Goal: Check status: Check status

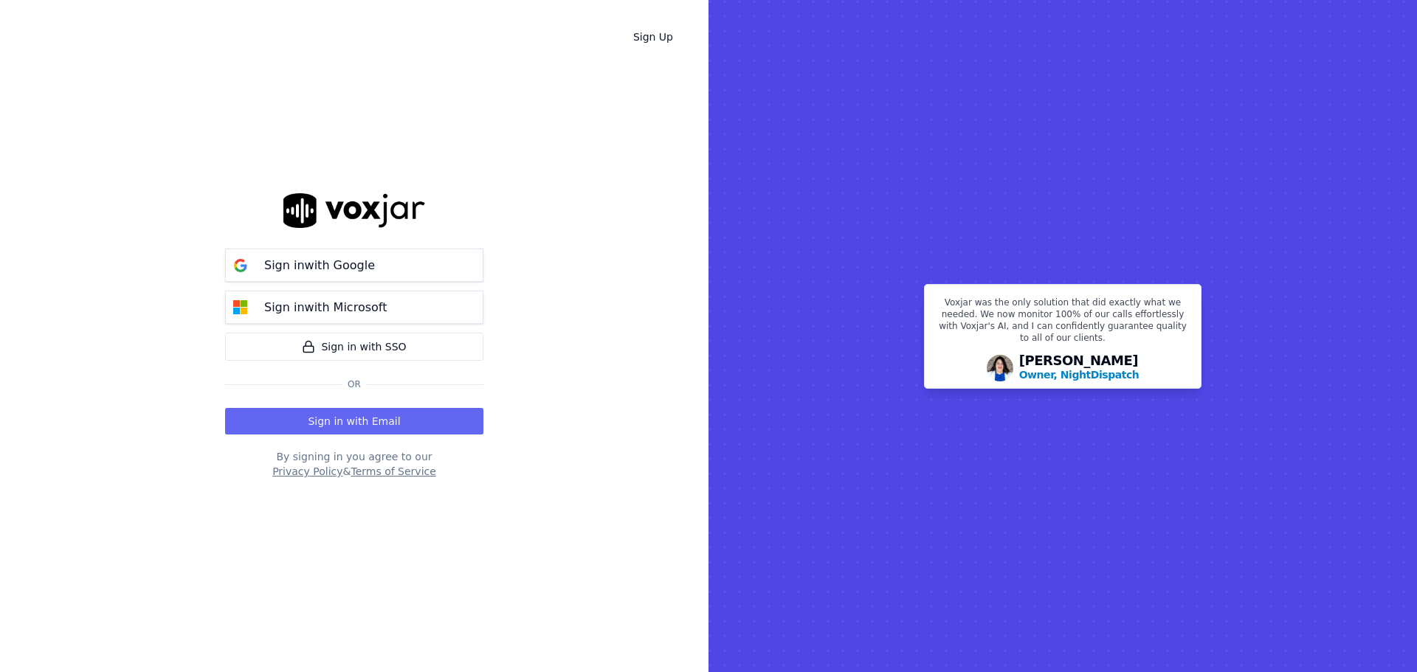
click at [349, 424] on button "Sign in with Email" at bounding box center [354, 421] width 258 height 27
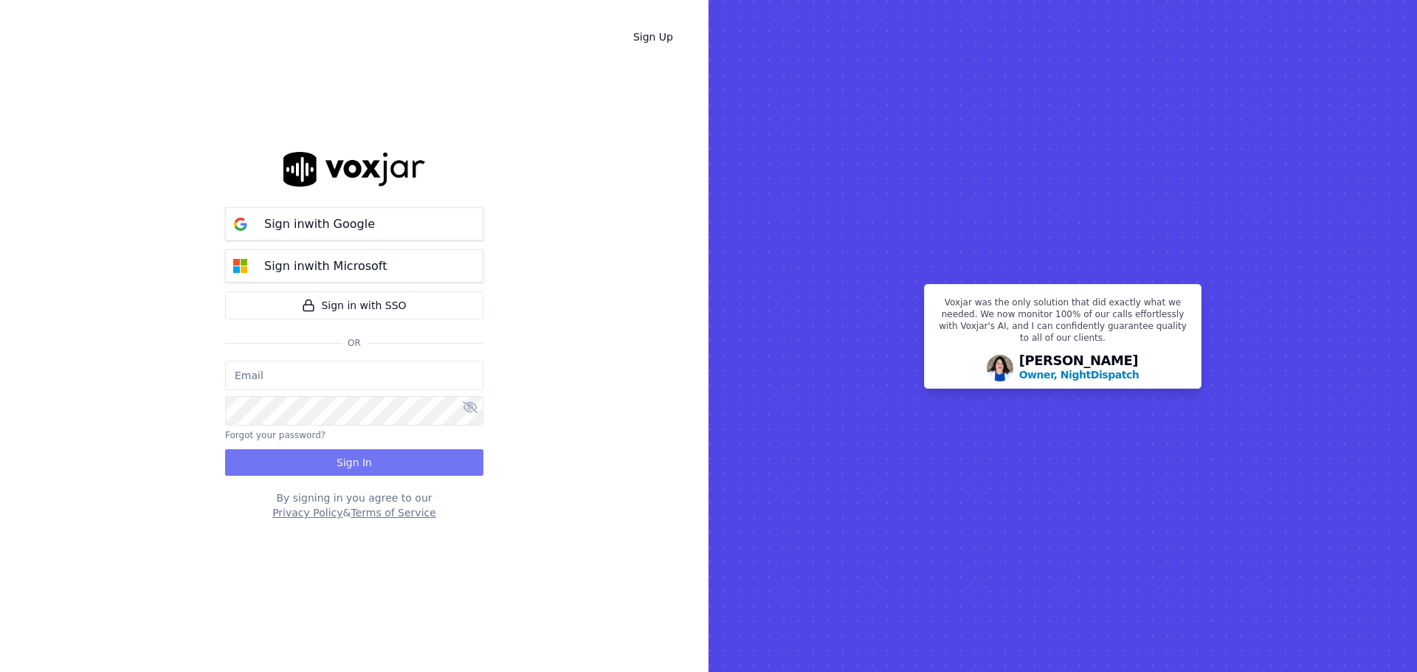
type input "bbradley@thirtyonefundraising.com"
click at [381, 461] on button "Sign In" at bounding box center [354, 462] width 258 height 27
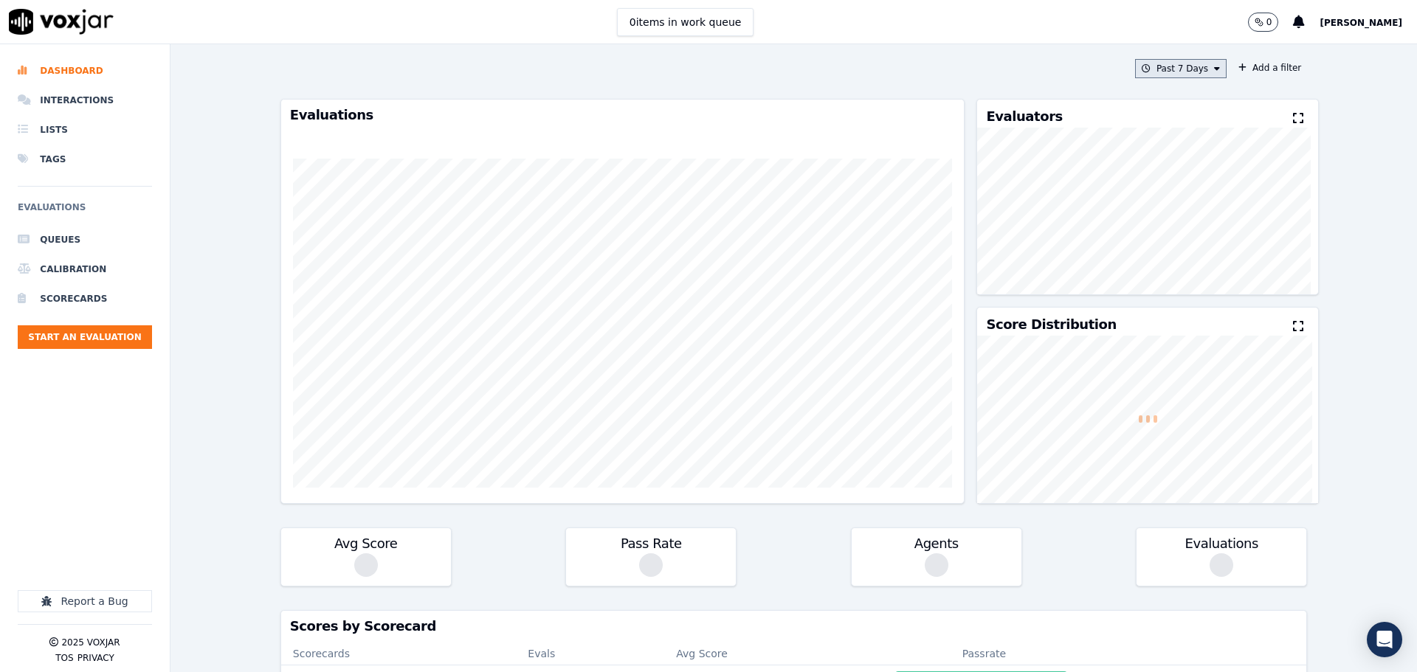
click at [1196, 68] on button "Past 7 Days" at bounding box center [1180, 68] width 91 height 19
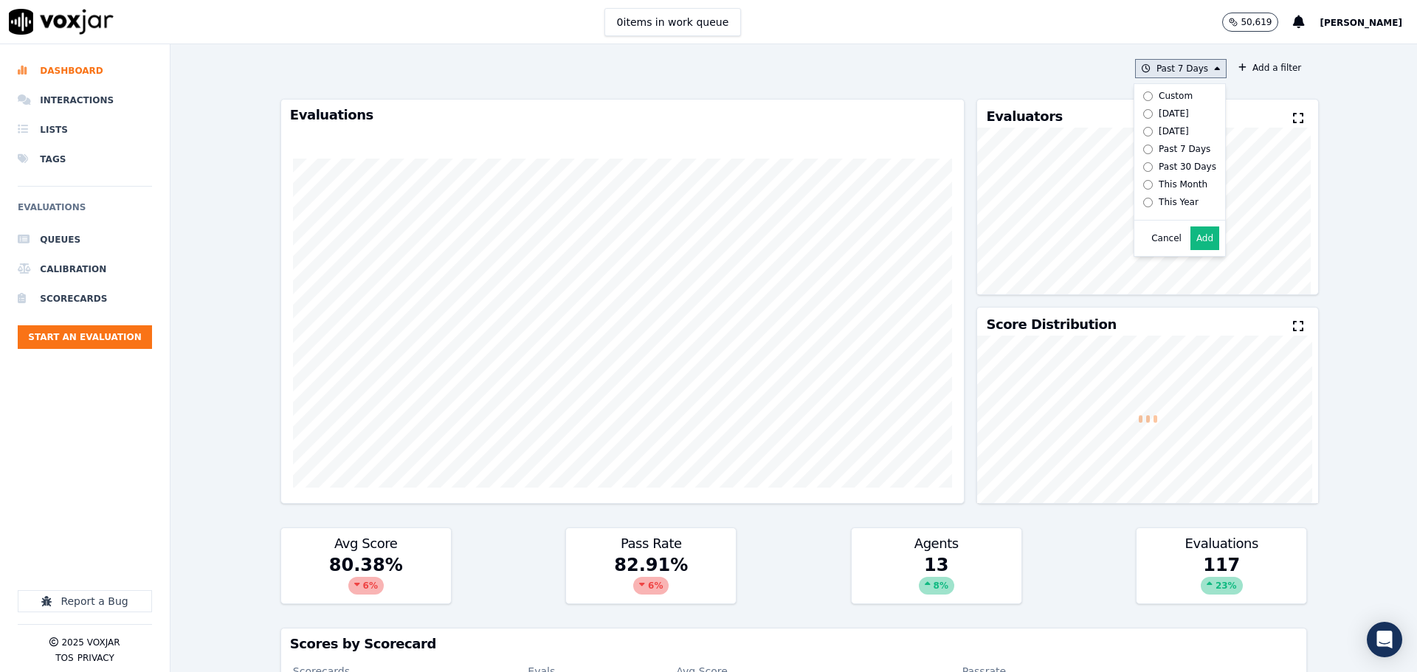
click at [1159, 120] on label "Today" at bounding box center [1176, 114] width 79 height 18
click at [1191, 247] on button "Add" at bounding box center [1204, 239] width 29 height 24
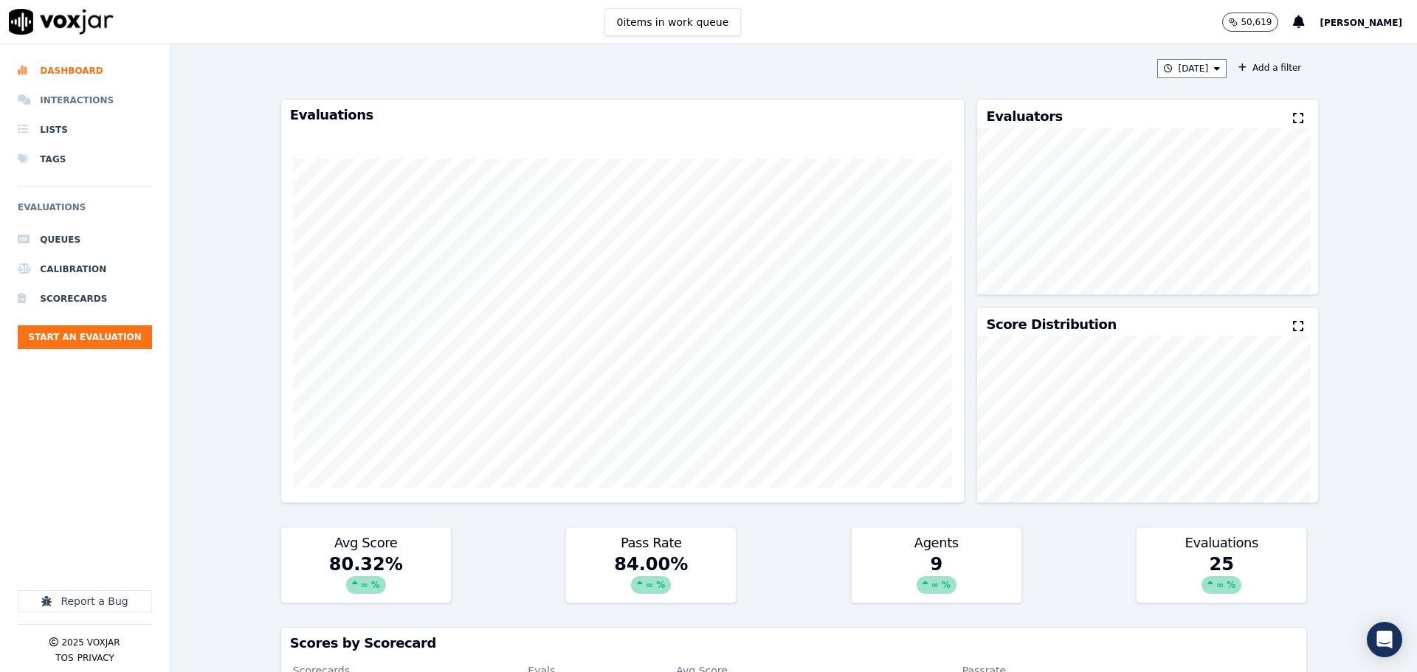
click at [109, 97] on li "Interactions" at bounding box center [85, 101] width 134 height 30
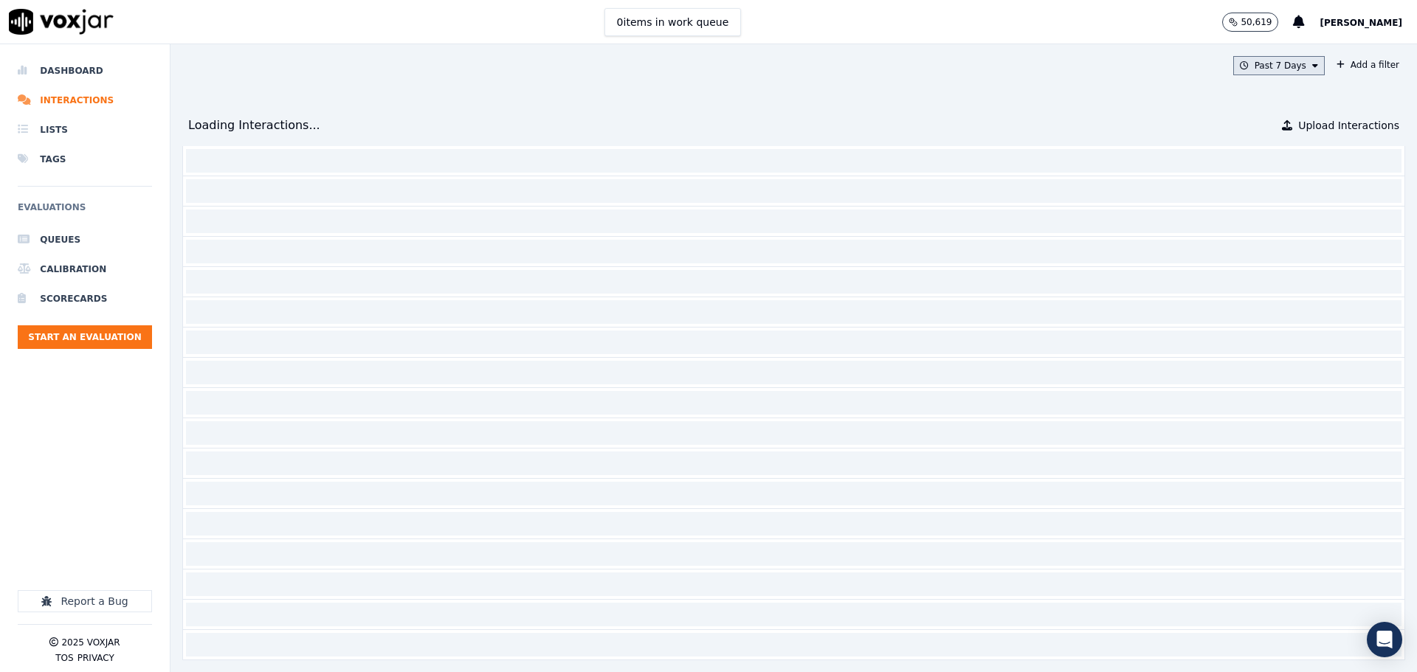
click at [1241, 66] on button "Past 7 Days" at bounding box center [1278, 65] width 91 height 19
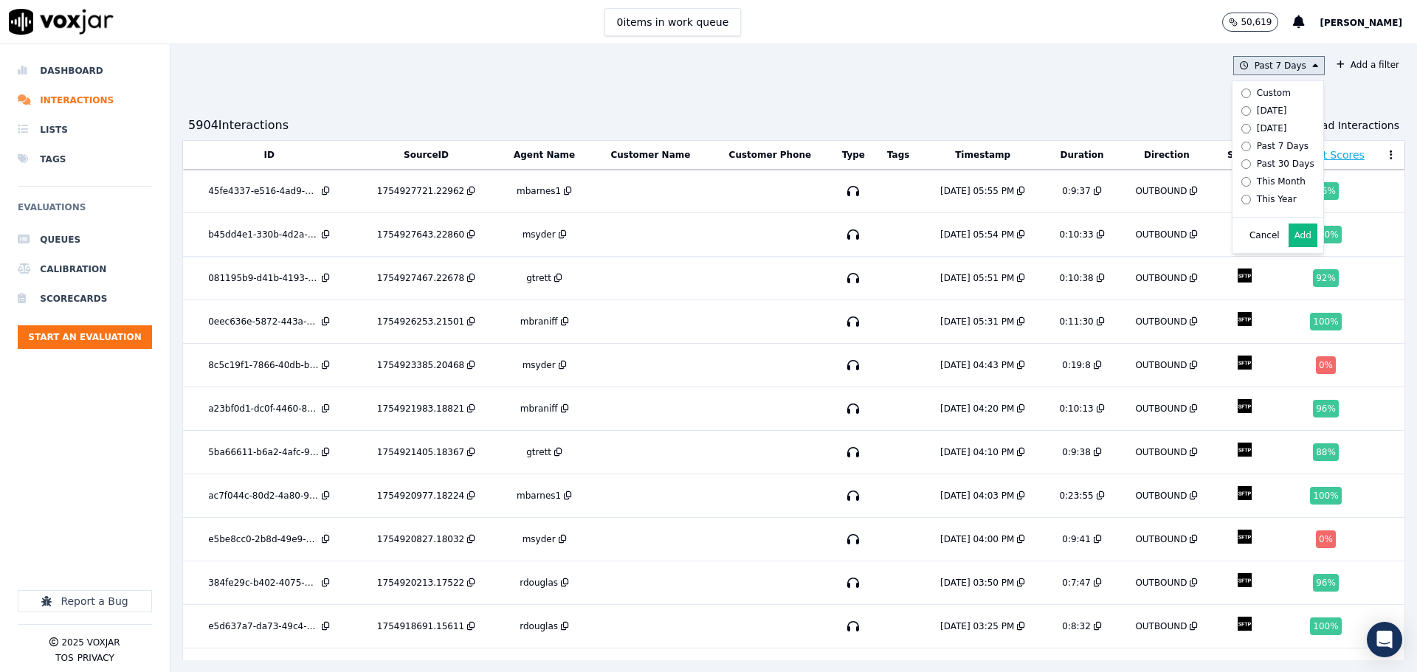
click at [1257, 112] on div "Today" at bounding box center [1272, 111] width 30 height 12
click at [1288, 247] on button "Add" at bounding box center [1302, 236] width 29 height 24
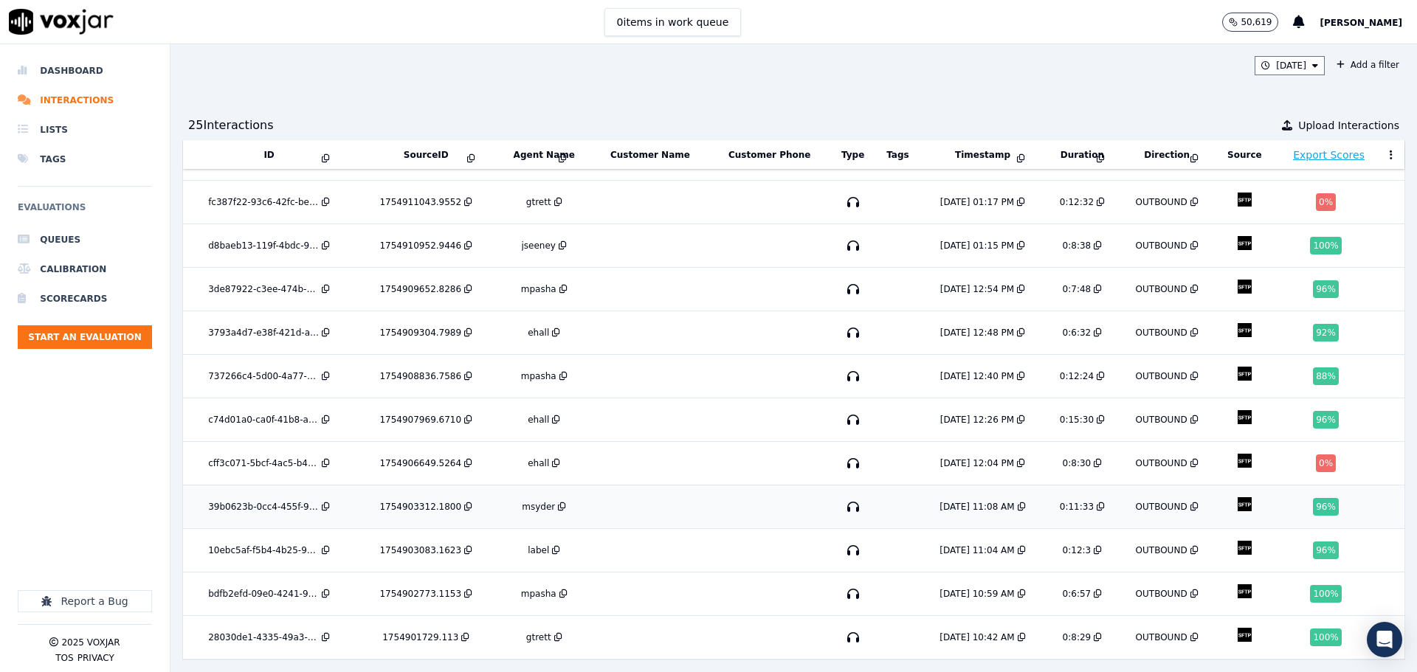
scroll to position [613, 0]
click at [654, 442] on td at bounding box center [650, 464] width 118 height 44
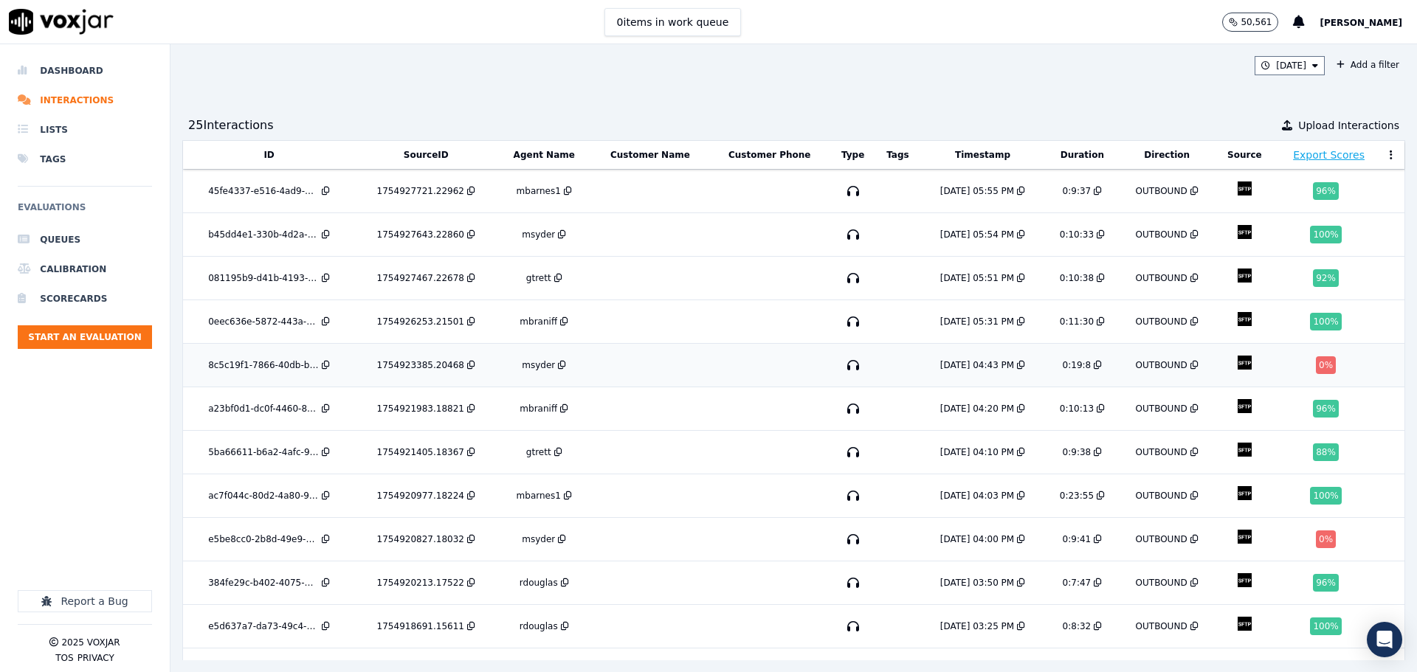
drag, startPoint x: 730, startPoint y: 367, endPoint x: 785, endPoint y: 367, distance: 54.6
click at [785, 367] on td at bounding box center [769, 366] width 121 height 44
click at [673, 361] on td at bounding box center [650, 366] width 118 height 44
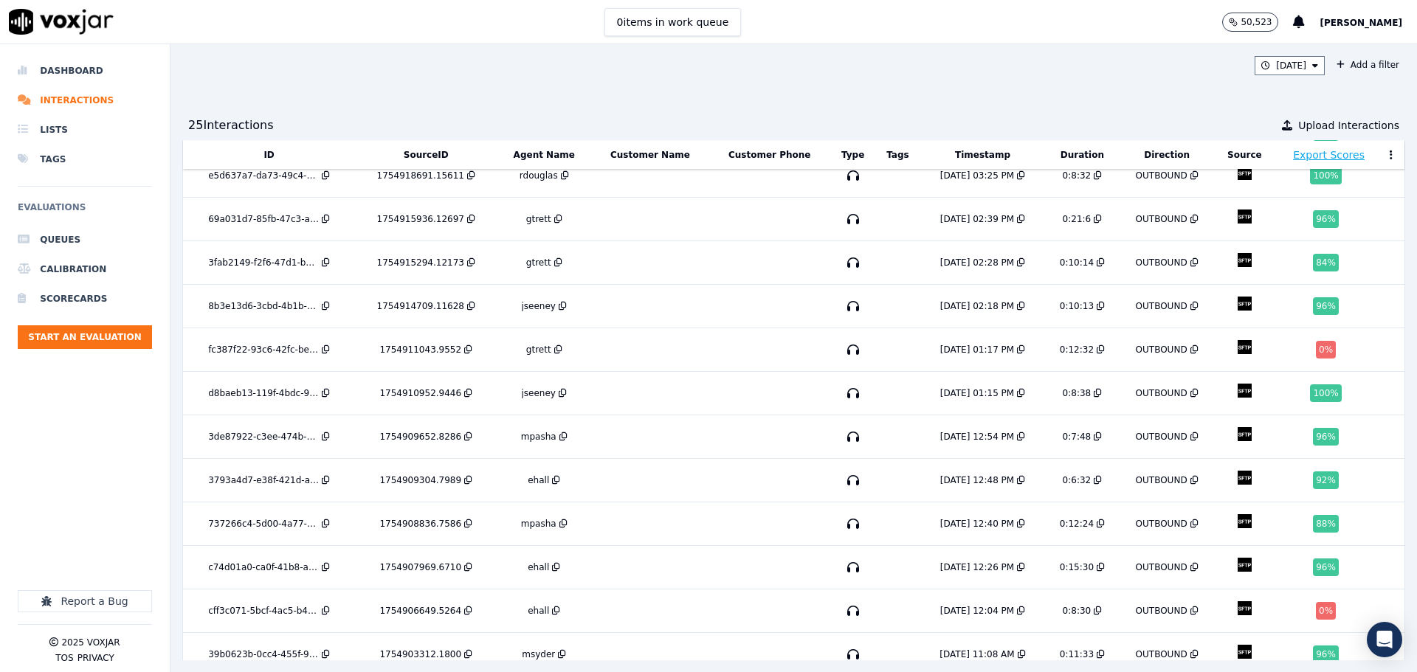
scroll to position [446, 0]
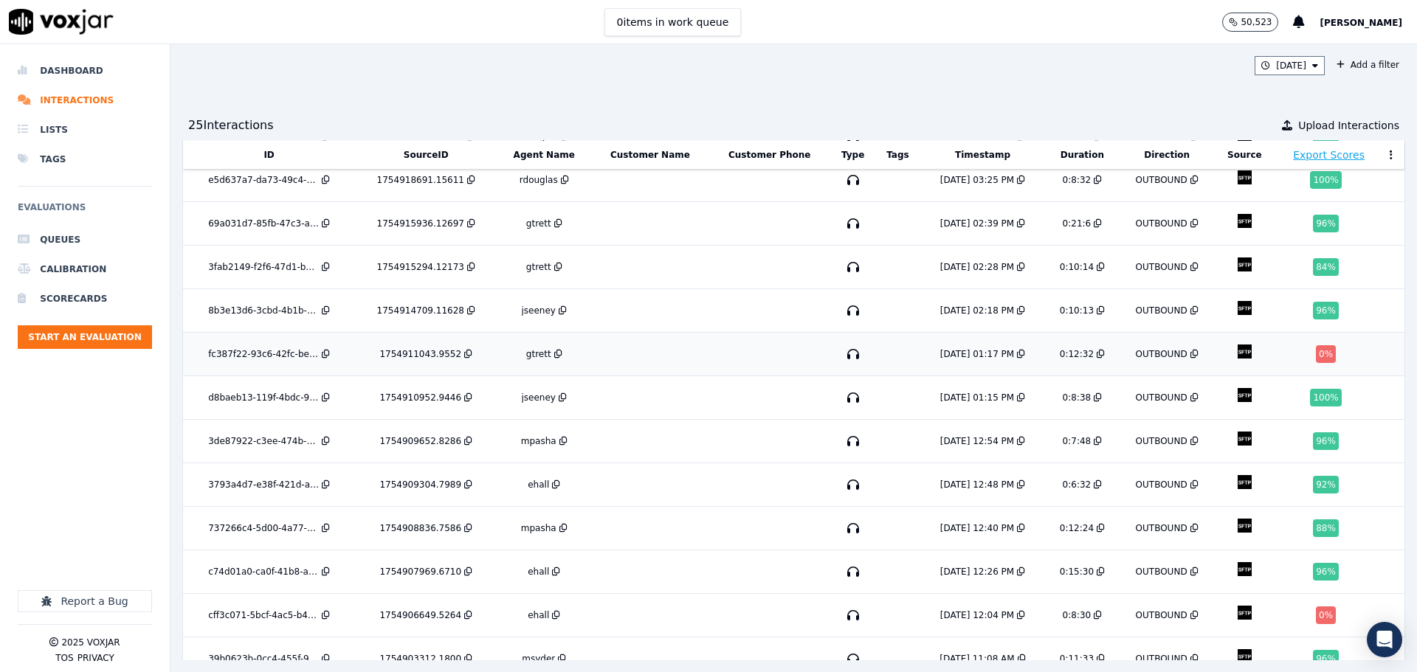
click at [709, 356] on td at bounding box center [769, 355] width 121 height 44
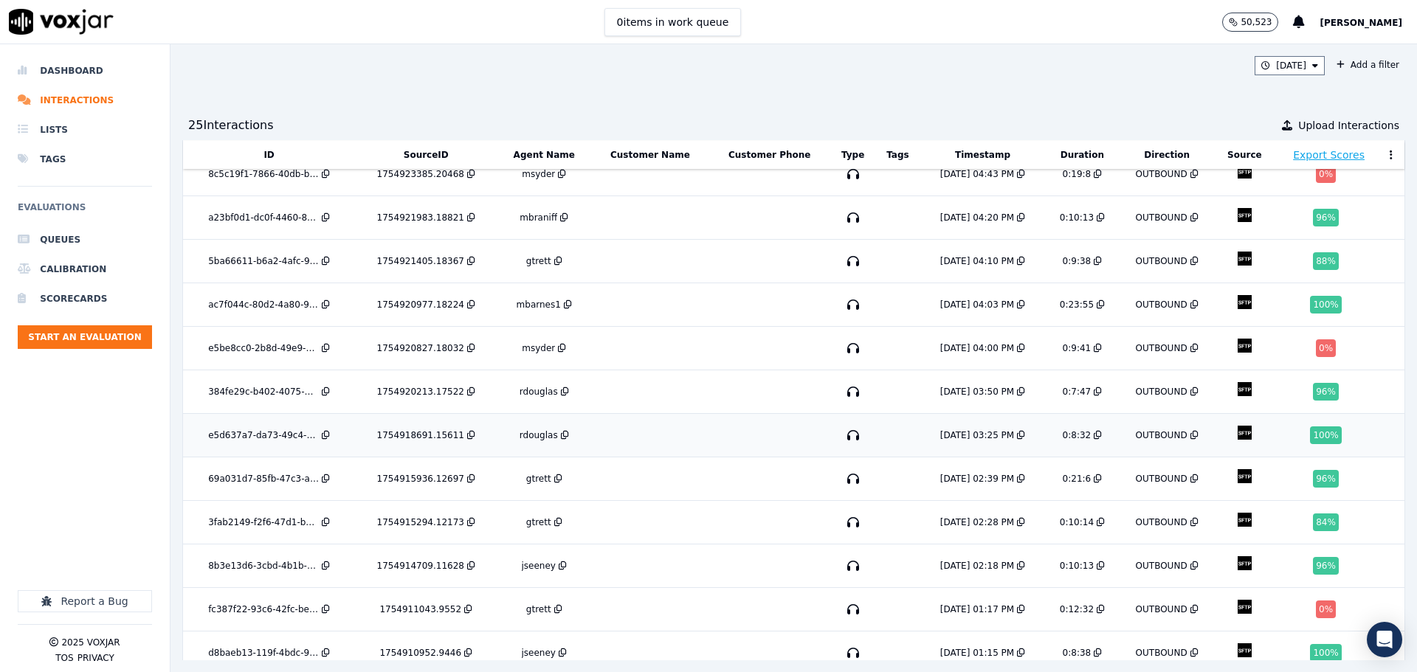
scroll to position [151, 0]
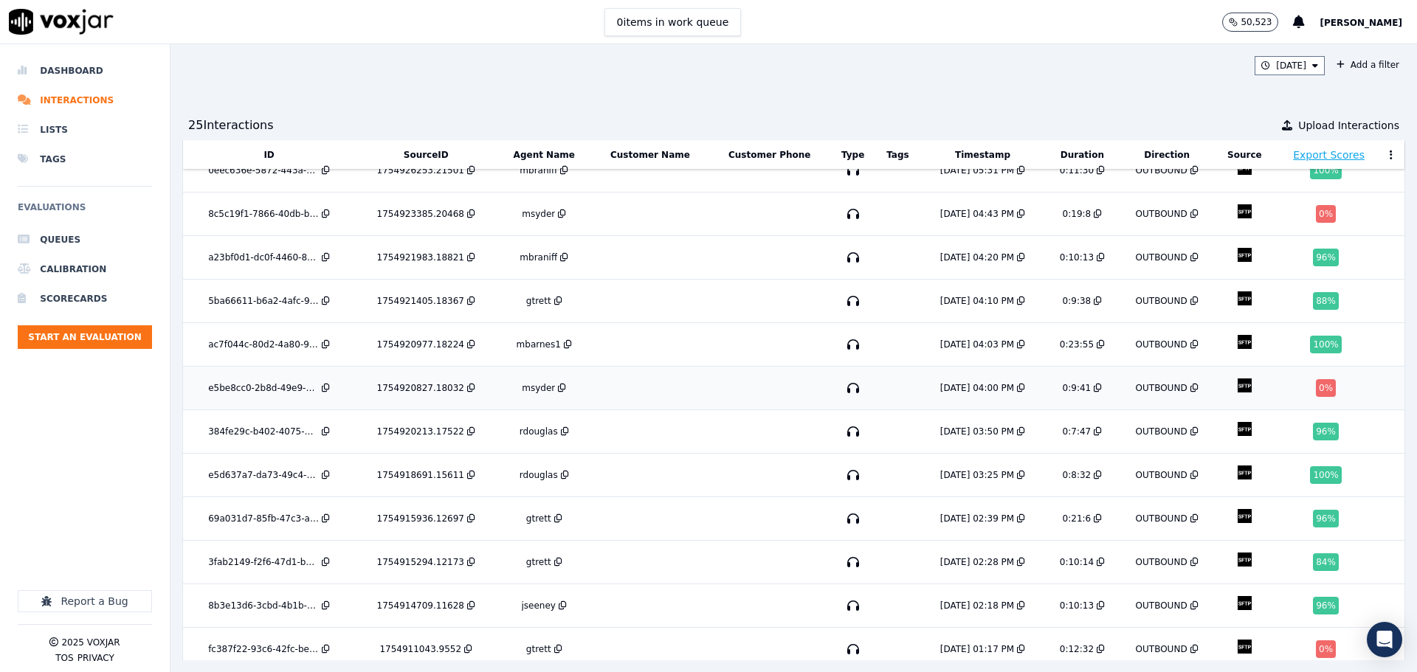
click at [685, 369] on td at bounding box center [650, 389] width 118 height 44
click at [1254, 63] on button "Today" at bounding box center [1289, 65] width 70 height 19
click at [1288, 247] on button "Add" at bounding box center [1302, 236] width 29 height 24
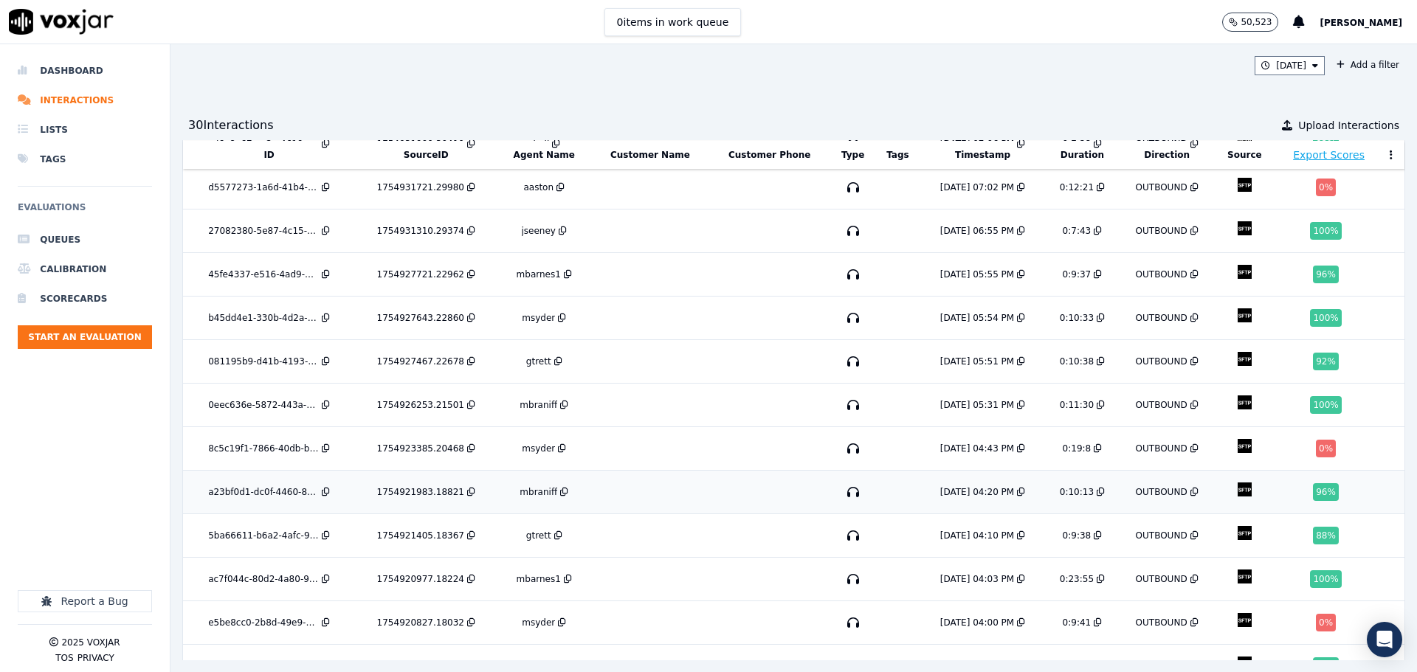
scroll to position [148, 0]
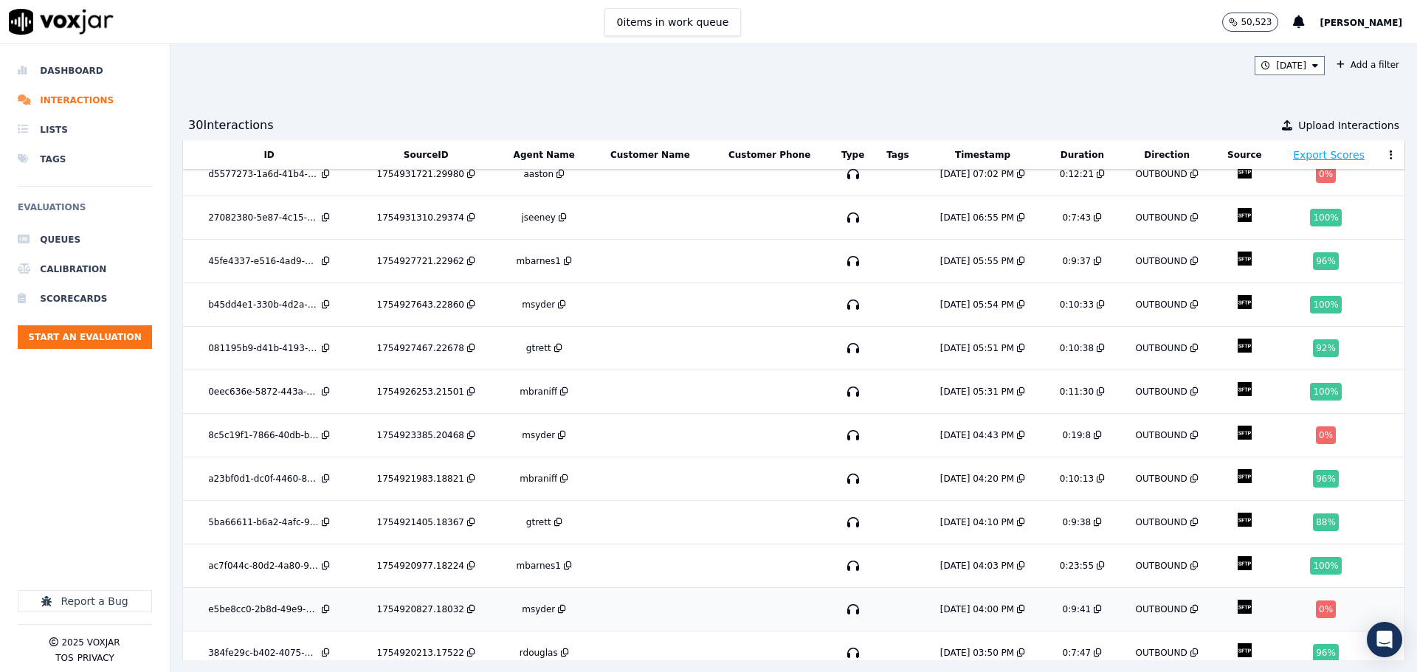
click at [649, 589] on td at bounding box center [650, 610] width 118 height 44
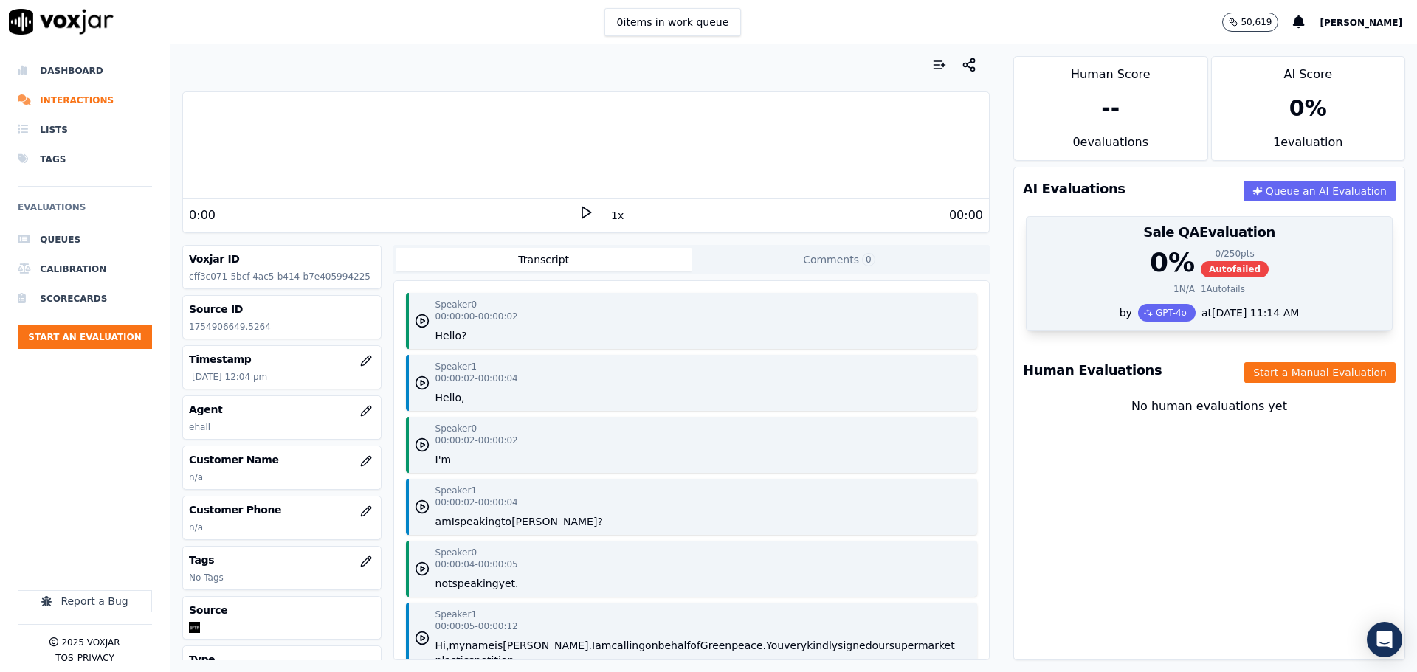
click at [1058, 265] on div "0 % 0 / 250 pts Autofailed" at bounding box center [1209, 263] width 348 height 30
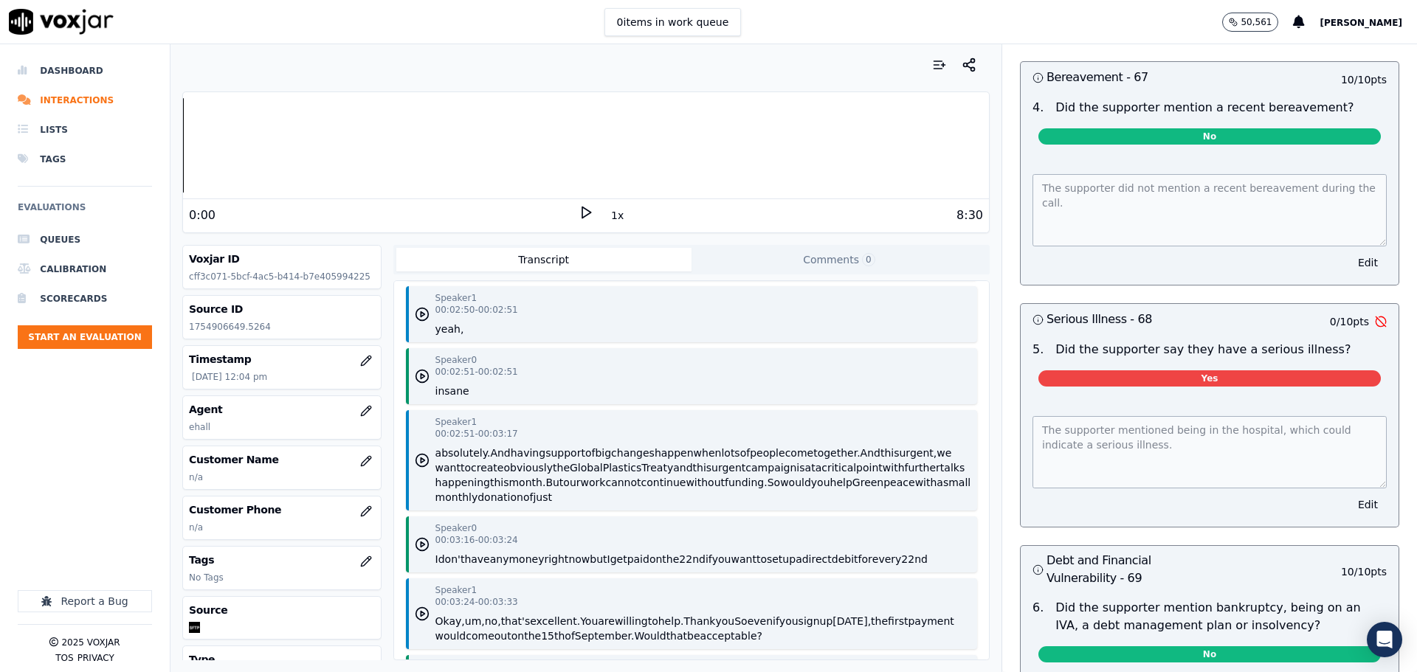
scroll to position [2656, 0]
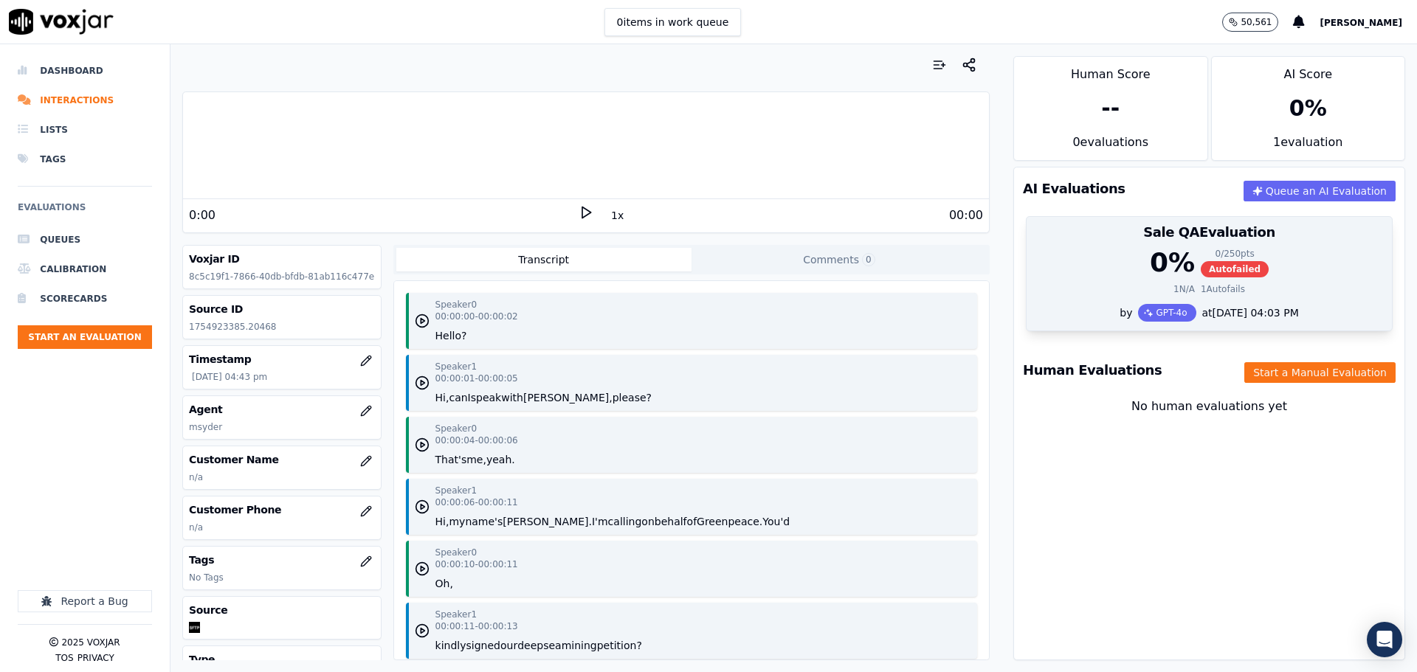
click at [1057, 280] on div "0 % 0 / 250 pts Autofailed 1 N/A 1 Autofails" at bounding box center [1208, 276] width 365 height 56
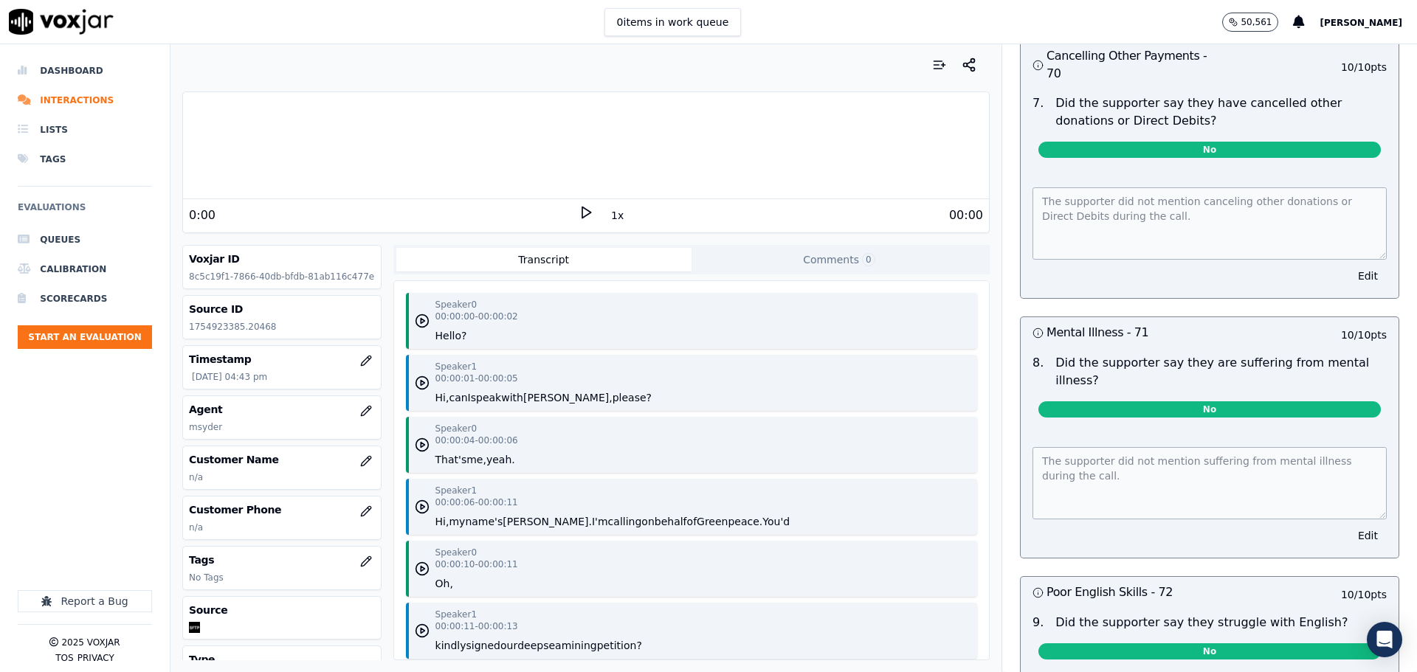
scroll to position [4938, 0]
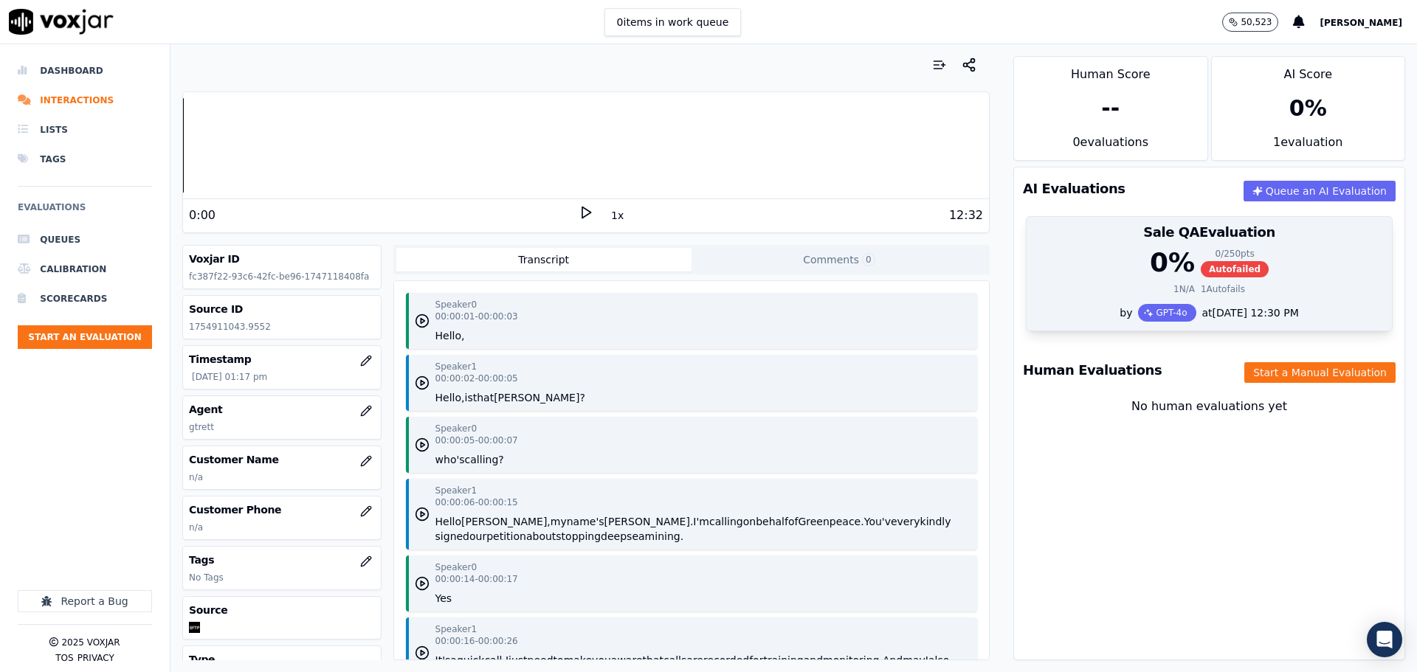
click at [1074, 255] on div "0 % 0 / 250 pts Autofailed" at bounding box center [1209, 263] width 348 height 30
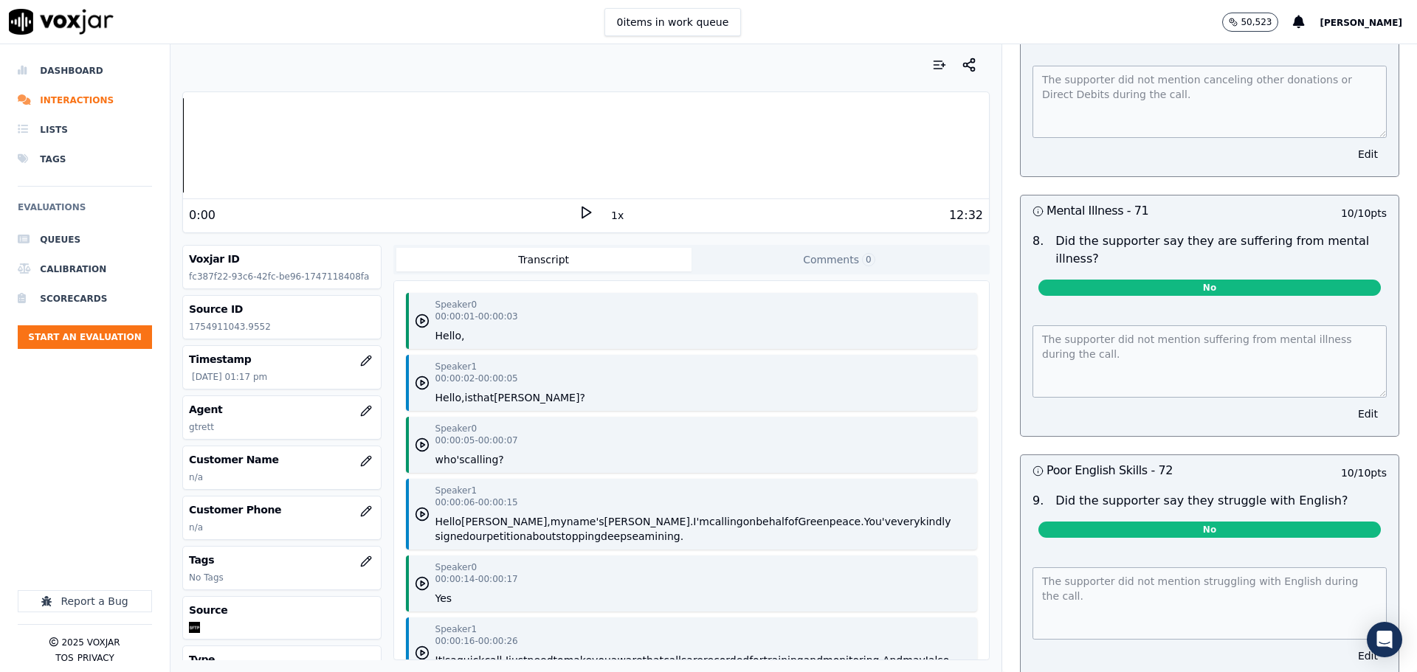
scroll to position [4260, 0]
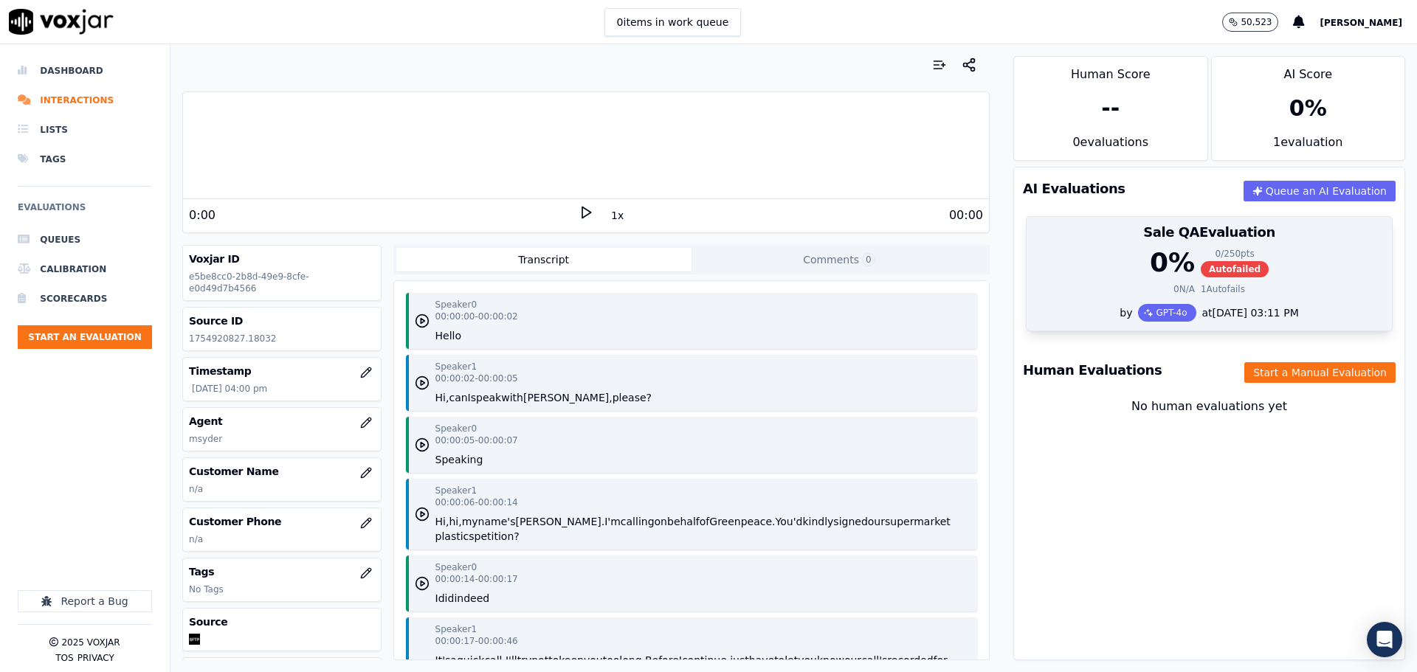
click at [1251, 243] on div "Sale QA Evaluation" at bounding box center [1208, 232] width 365 height 31
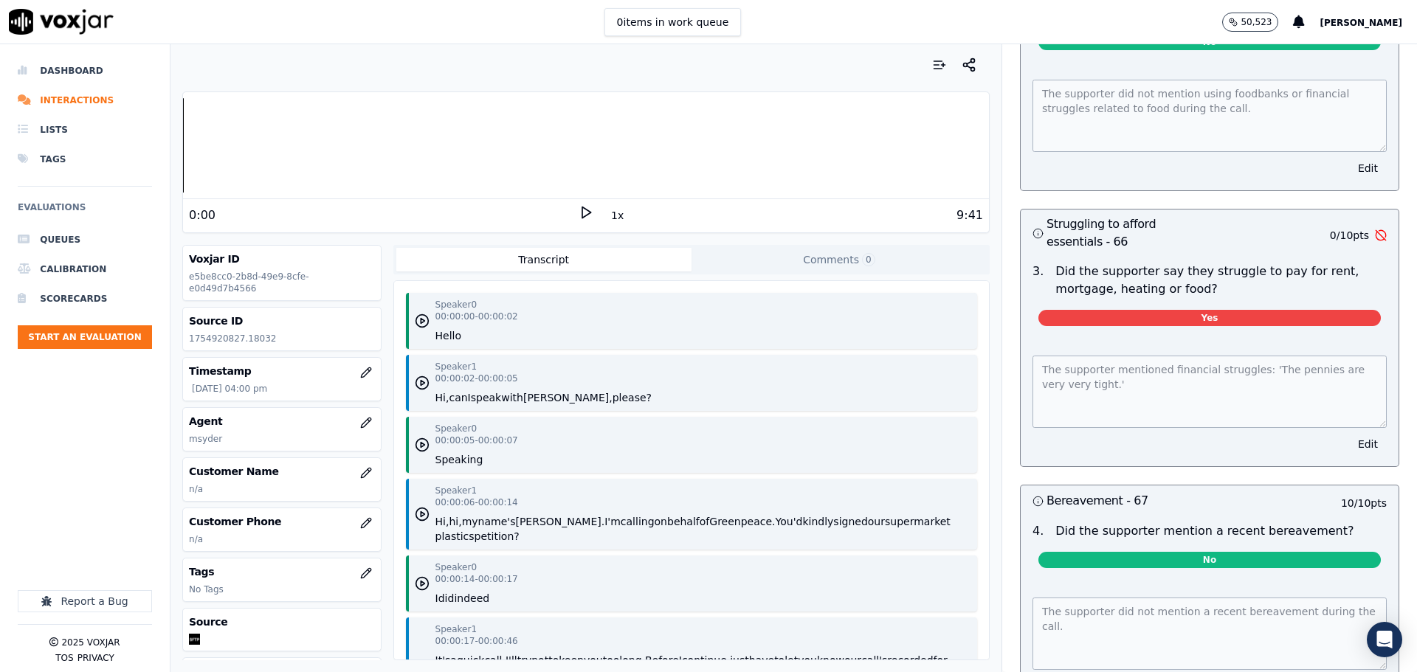
scroll to position [4310, 0]
